Goal: Task Accomplishment & Management: Use online tool/utility

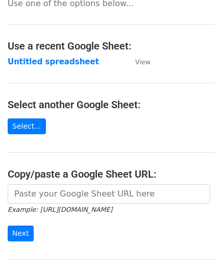
scroll to position [102, 0]
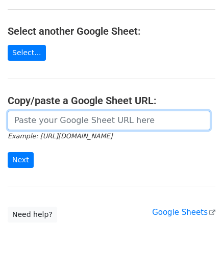
click at [40, 124] on input "url" at bounding box center [109, 120] width 202 height 19
paste input "[URL][DOMAIN_NAME]"
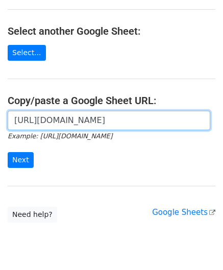
scroll to position [0, 215]
type input "[URL][DOMAIN_NAME]"
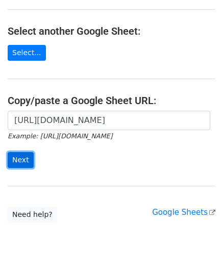
click at [20, 159] on input "Next" at bounding box center [21, 160] width 26 height 16
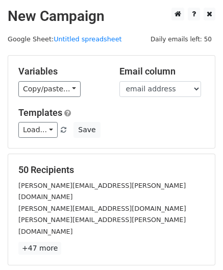
scroll to position [124, 0]
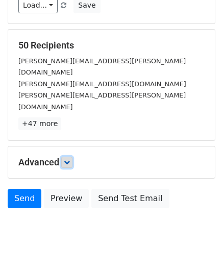
click at [70, 159] on icon at bounding box center [67, 162] width 6 height 6
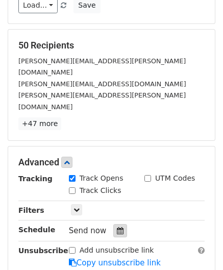
click at [117, 227] on icon at bounding box center [120, 230] width 7 height 7
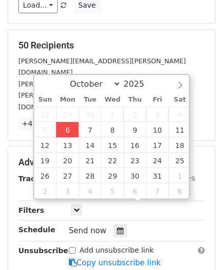
type input "2025-10-06 12:00"
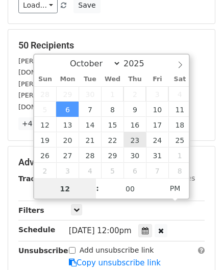
paste input "Hour"
type input "2"
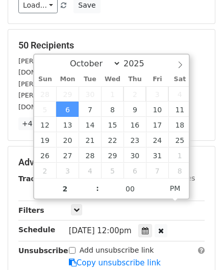
type input "2025-10-06 14:00"
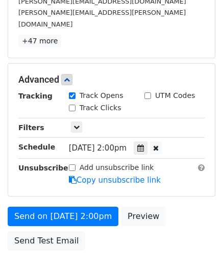
scroll to position [248, 0]
